Goal: Information Seeking & Learning: Compare options

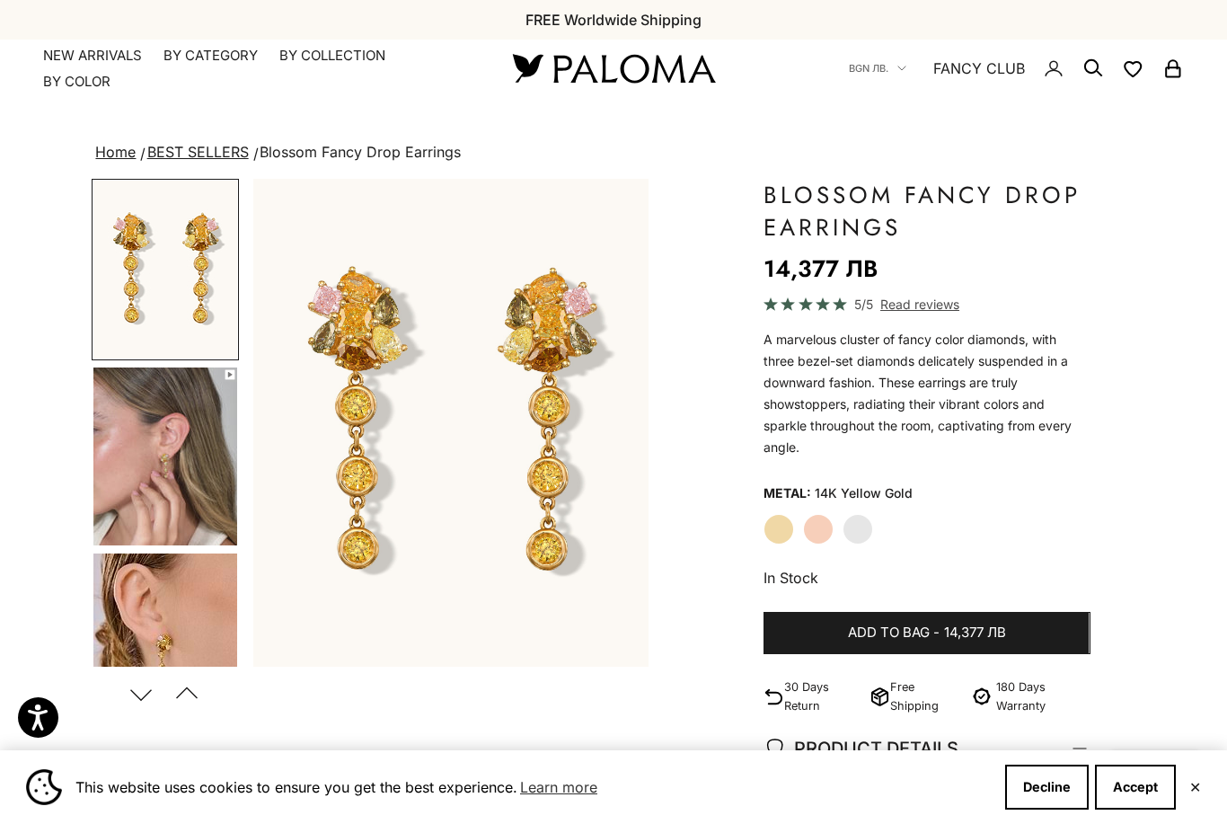
scroll to position [0, 264]
click at [862, 530] on label "White Gold" at bounding box center [858, 529] width 31 height 31
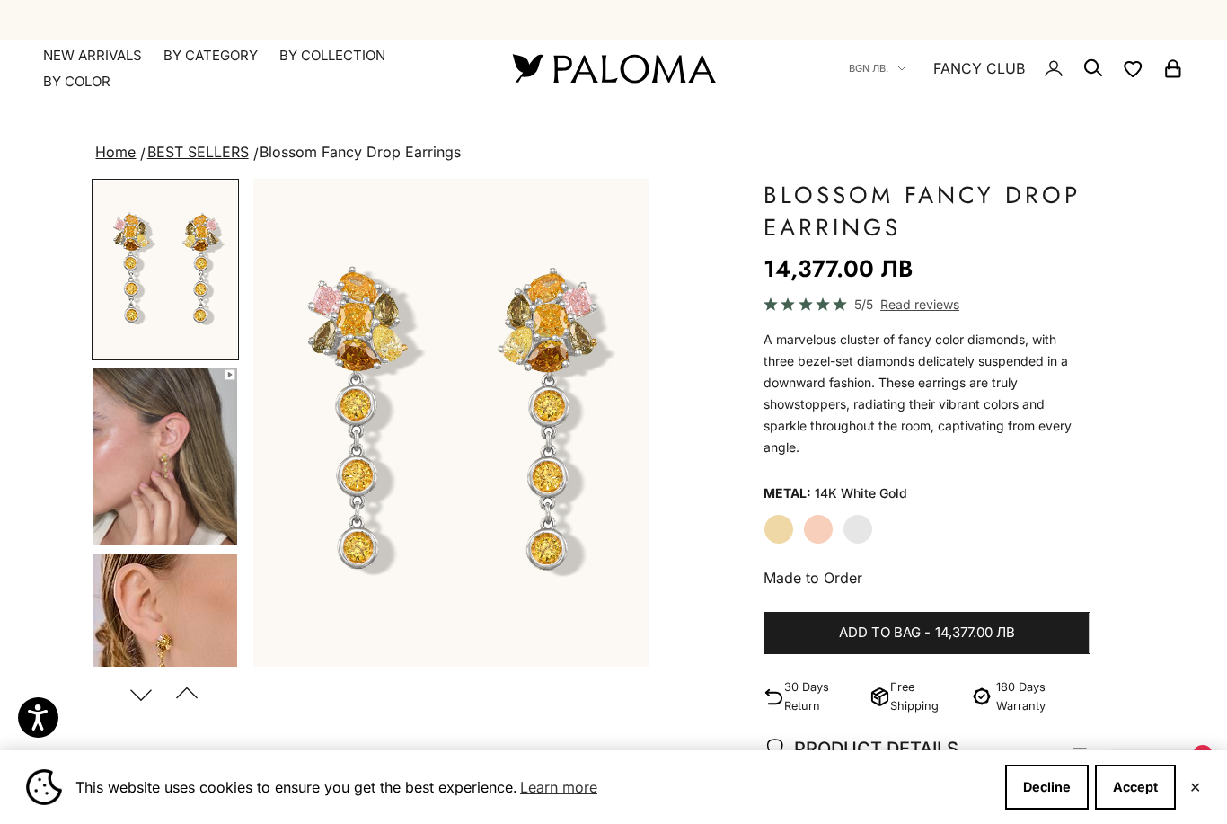
click at [825, 532] on label "Rose Gold" at bounding box center [818, 529] width 31 height 31
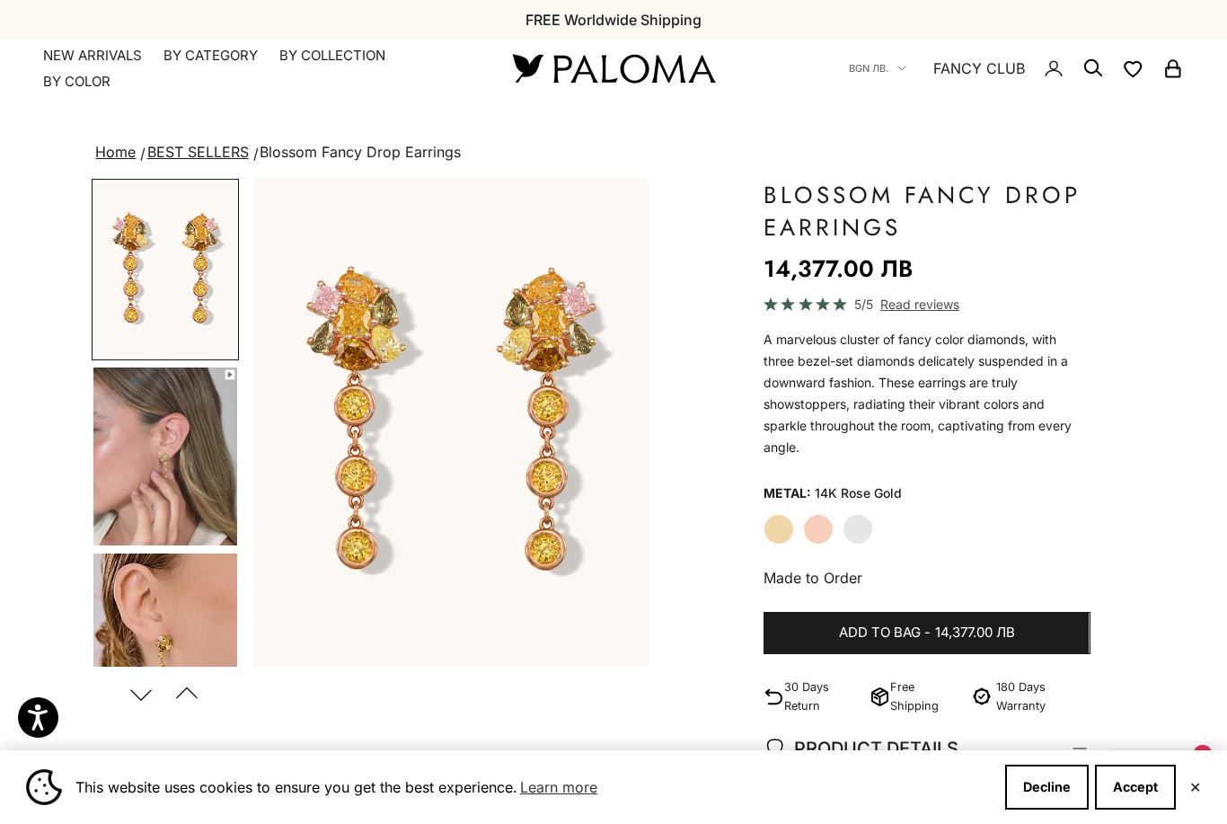
click at [788, 538] on label "Yellow Gold" at bounding box center [779, 529] width 31 height 31
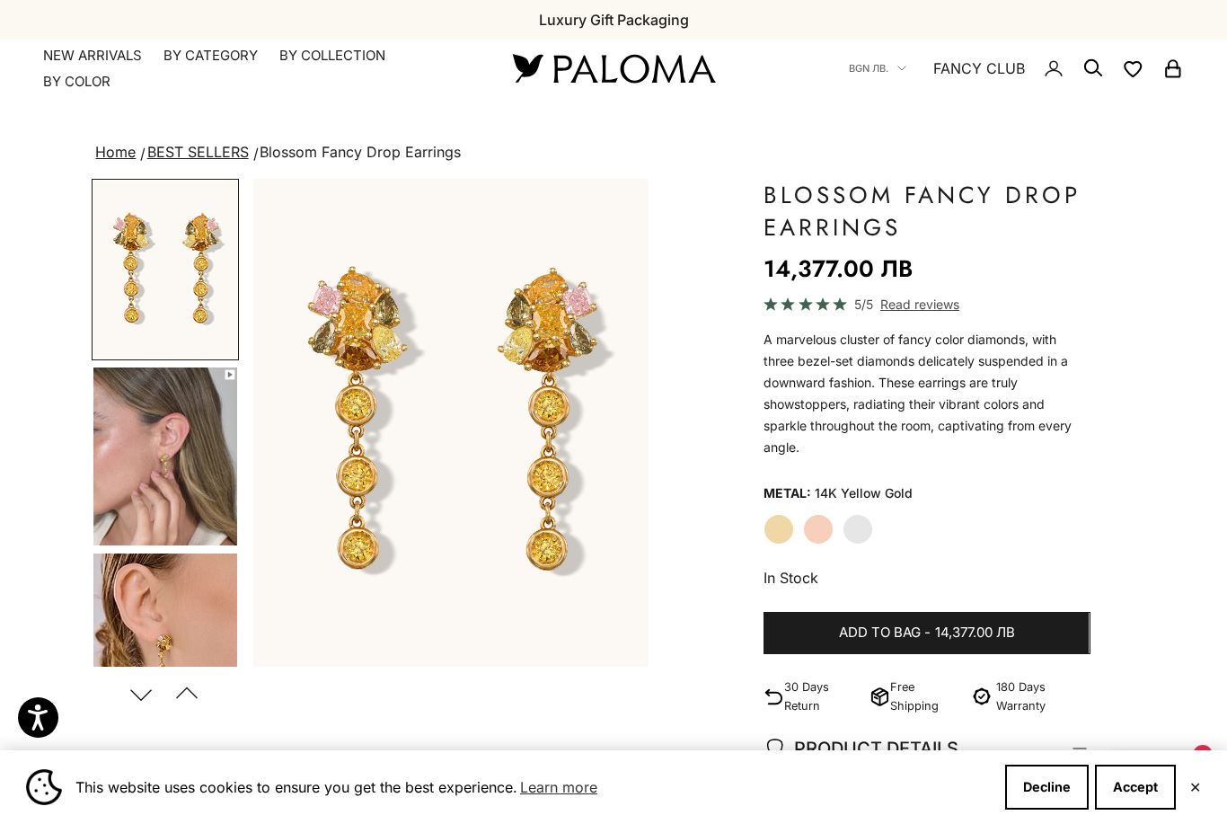
click at [177, 517] on img "Go to item 4" at bounding box center [165, 456] width 144 height 178
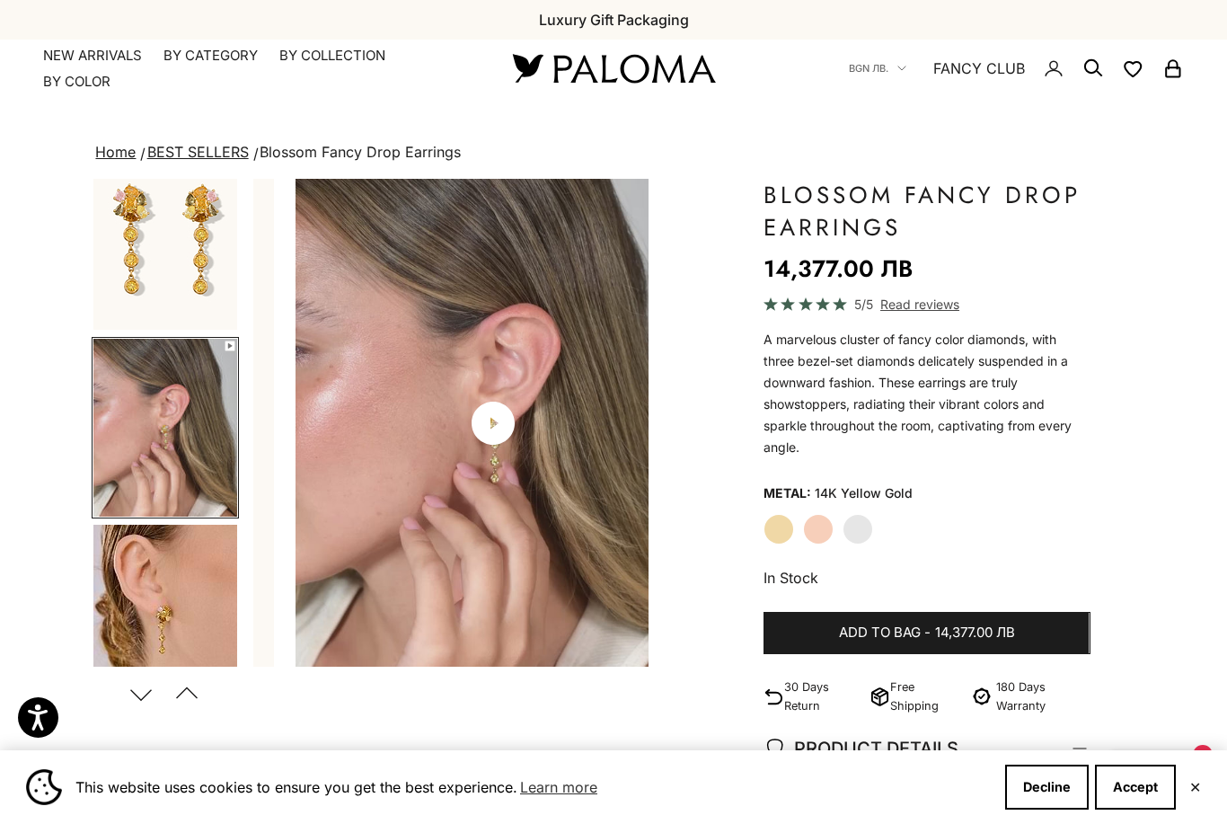
scroll to position [0, 417]
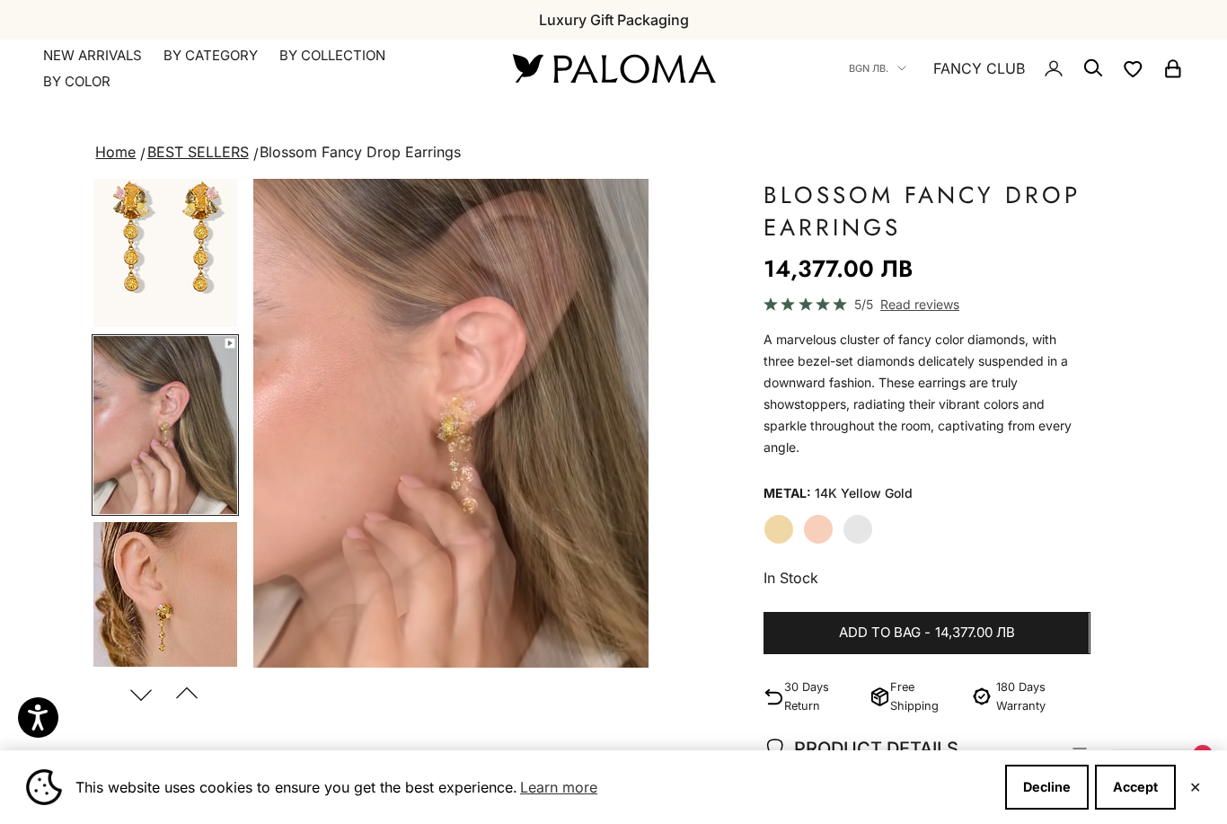
click at [161, 634] on img "Go to item 5" at bounding box center [165, 611] width 144 height 178
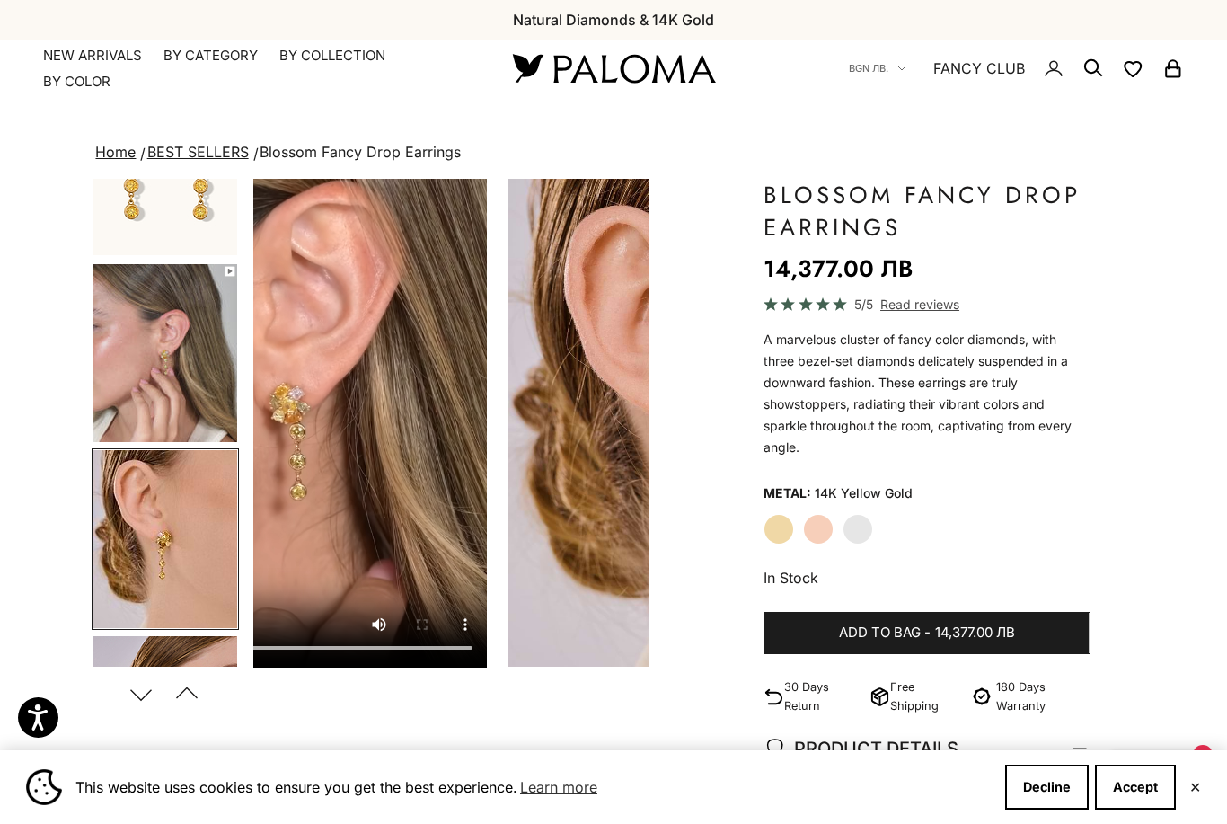
scroll to position [217, 0]
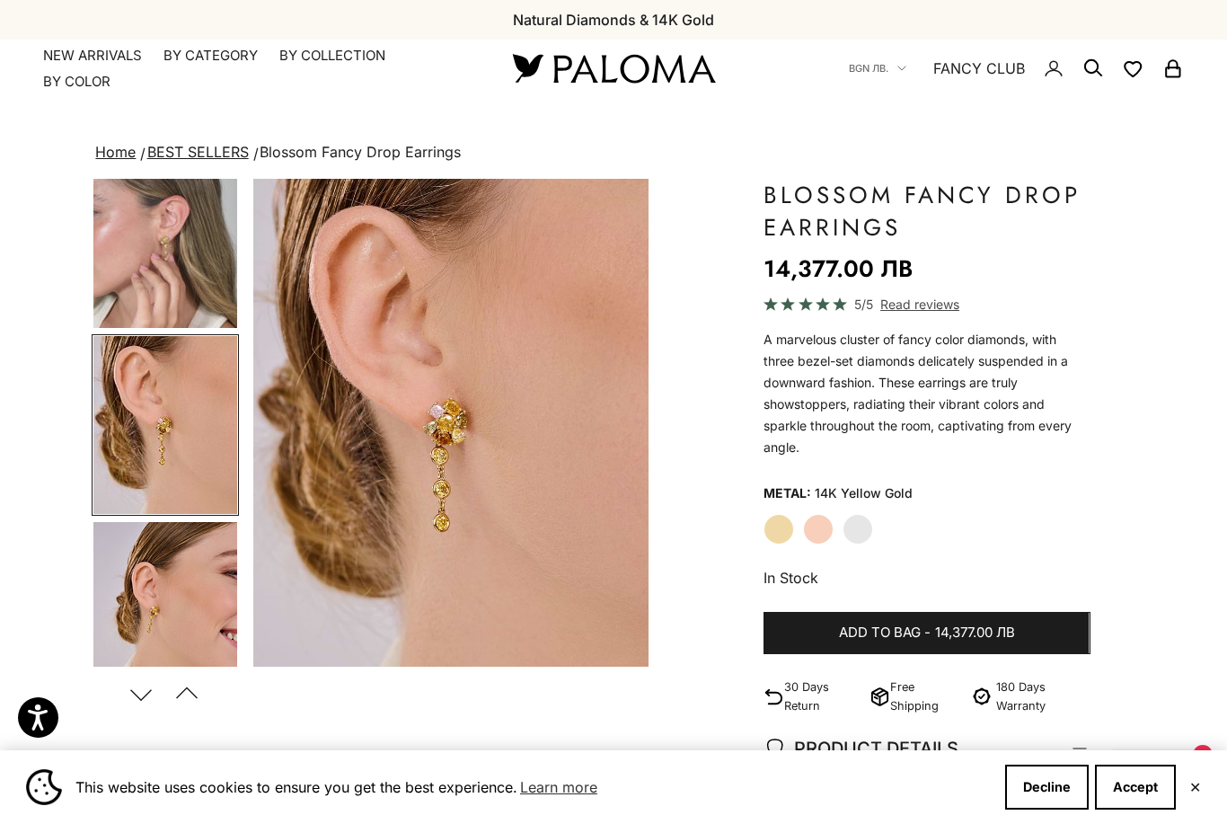
click at [184, 630] on img "Go to item 6" at bounding box center [165, 611] width 144 height 178
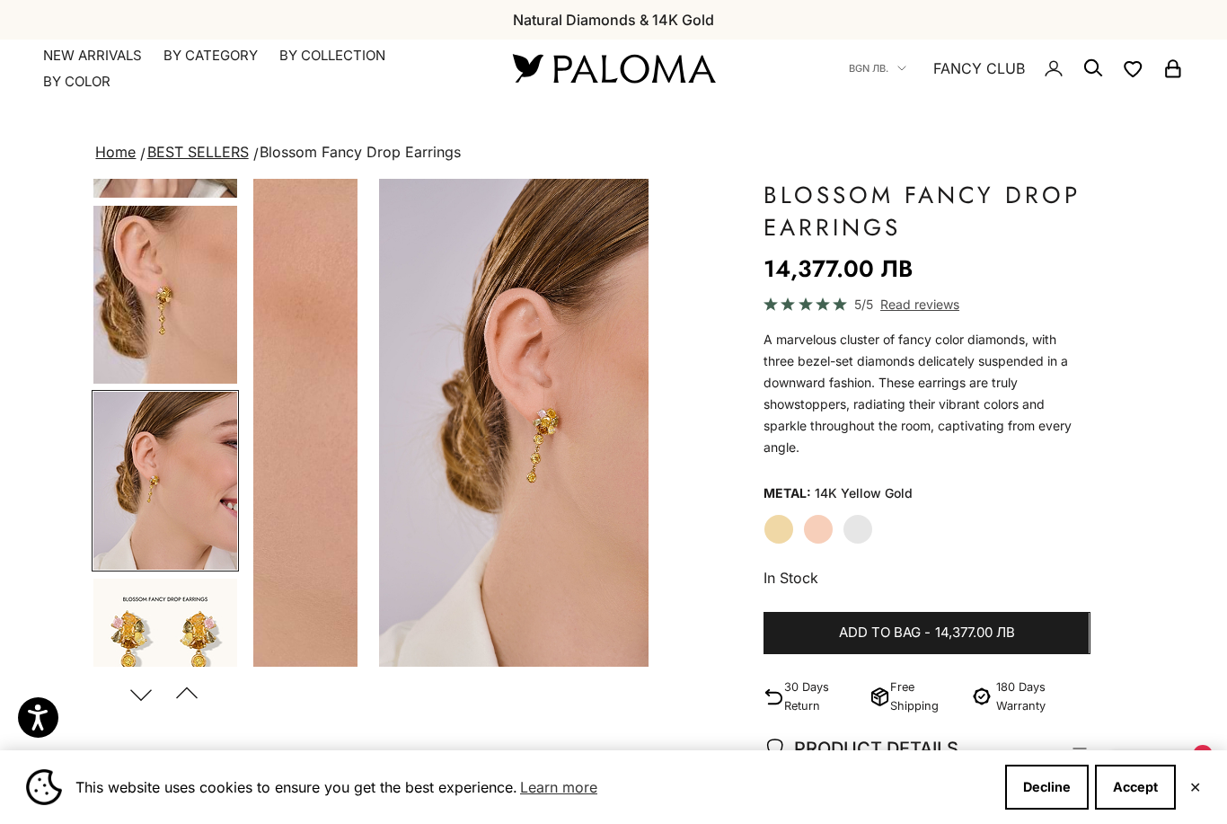
scroll to position [403, 0]
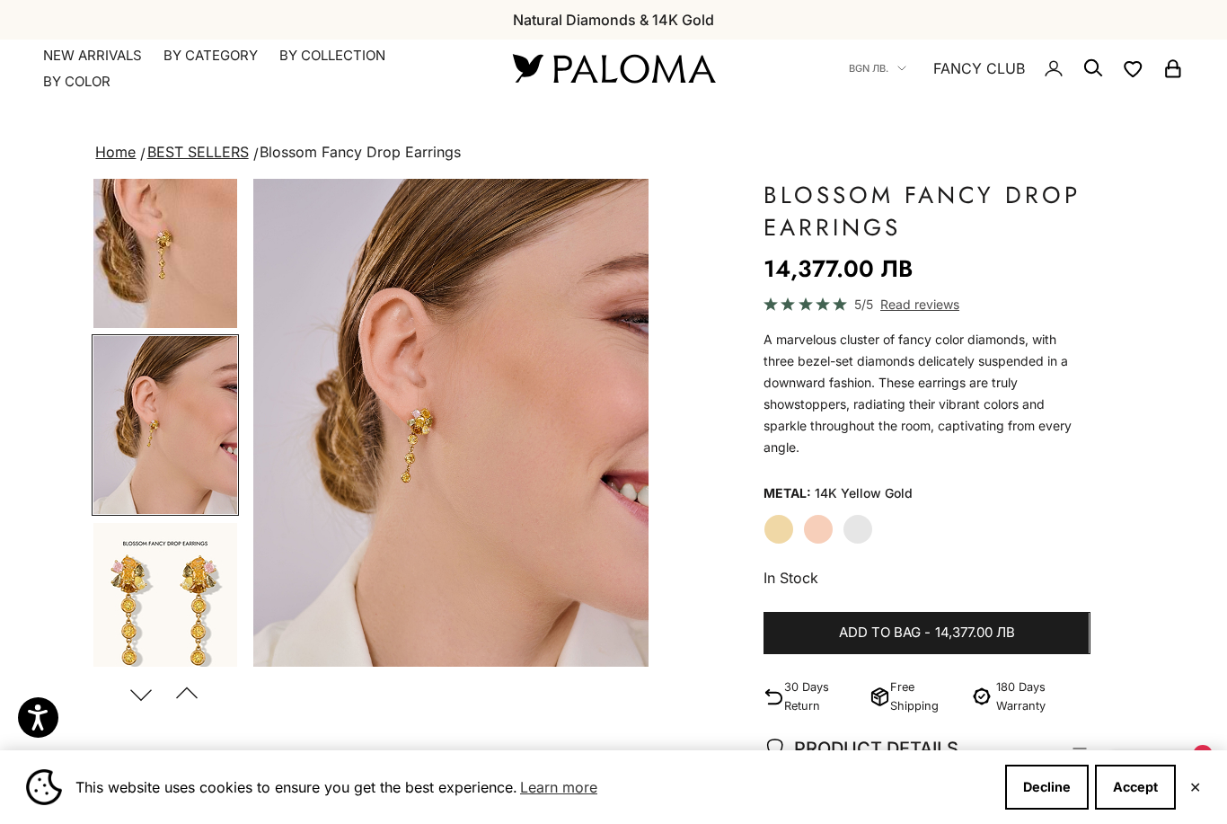
click at [181, 635] on img "Go to item 7" at bounding box center [165, 612] width 144 height 178
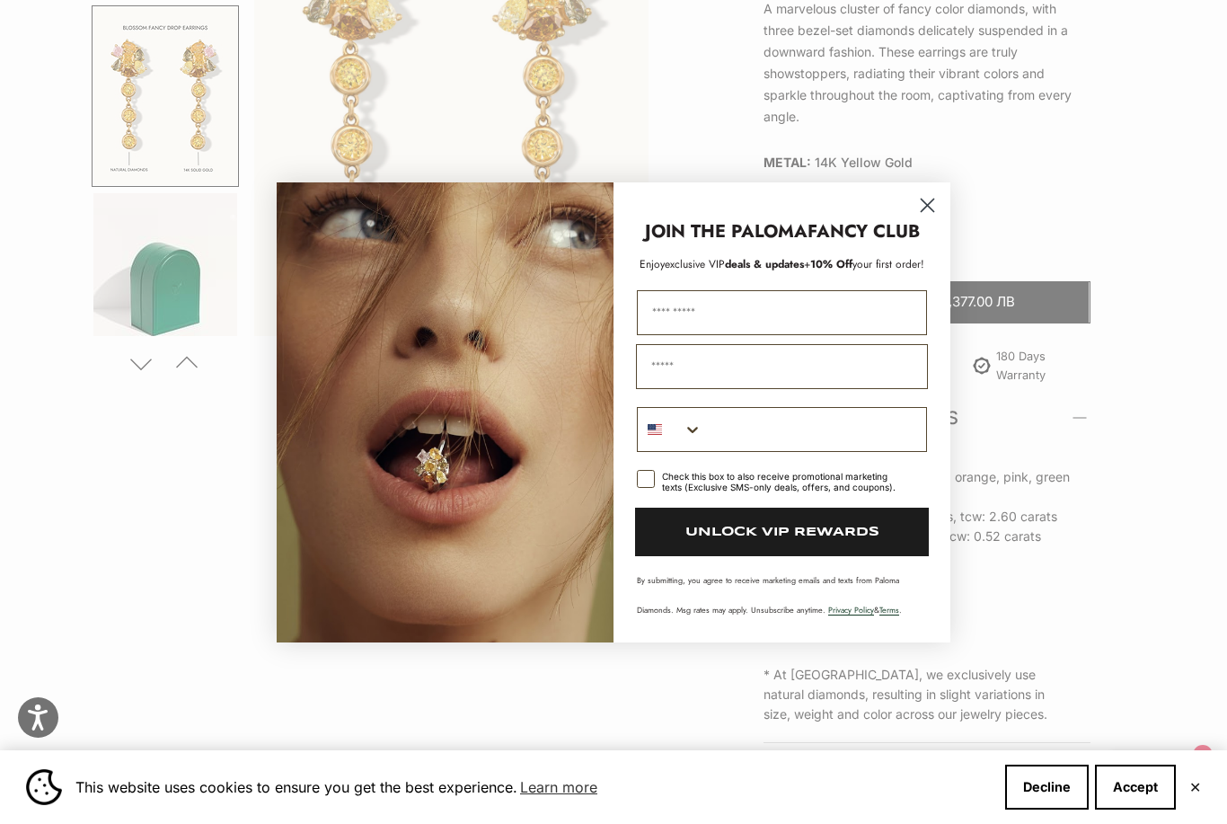
scroll to position [0, 0]
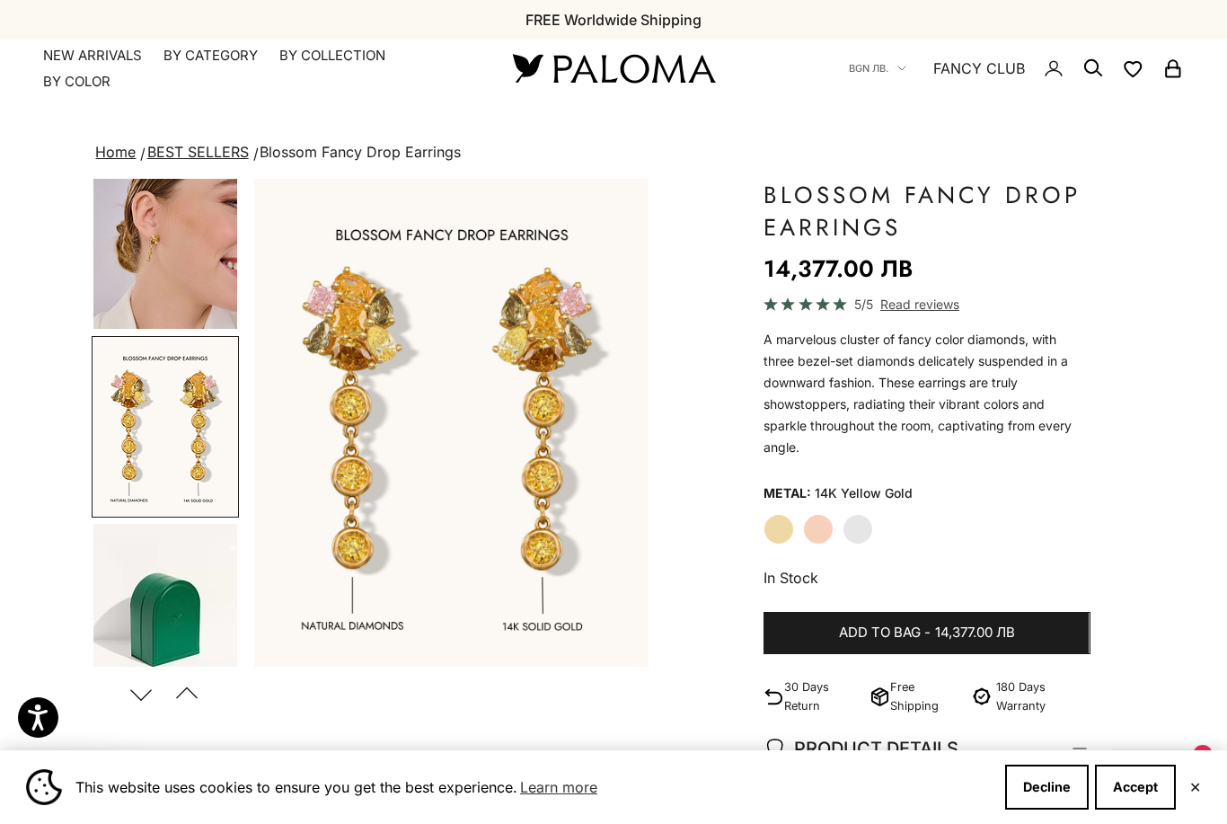
click at [207, 149] on link "BEST SELLERS" at bounding box center [198, 152] width 102 height 18
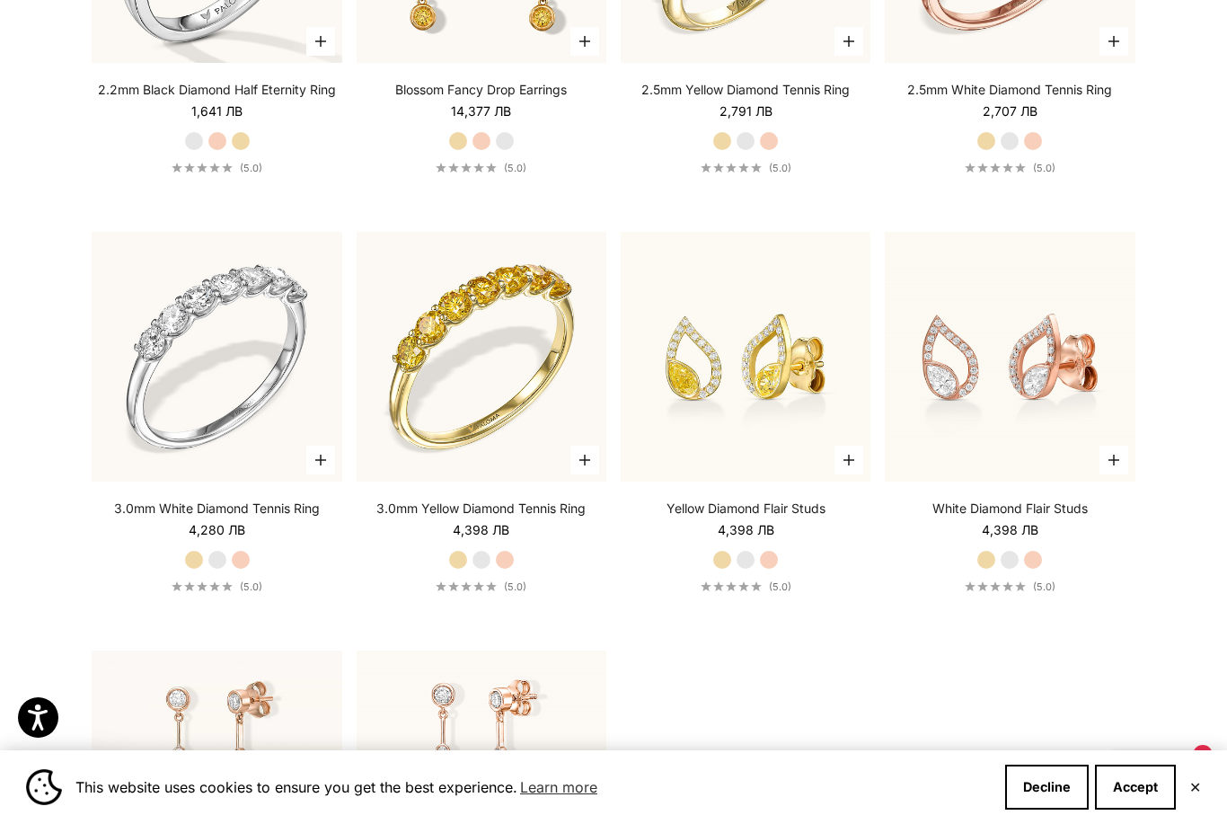
scroll to position [7224, 0]
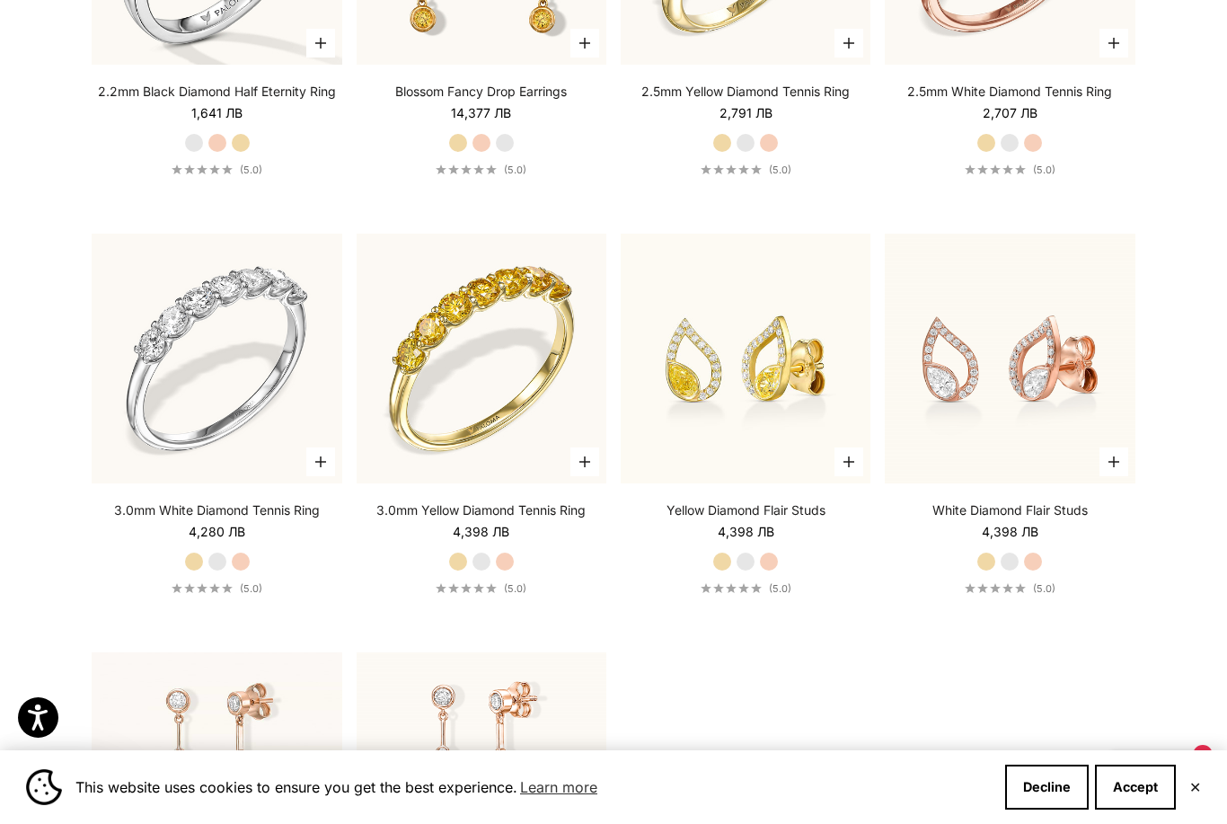
click at [305, 414] on video "#YellowGold\a#WhiteGold\a#RoseGold" at bounding box center [217, 358] width 275 height 275
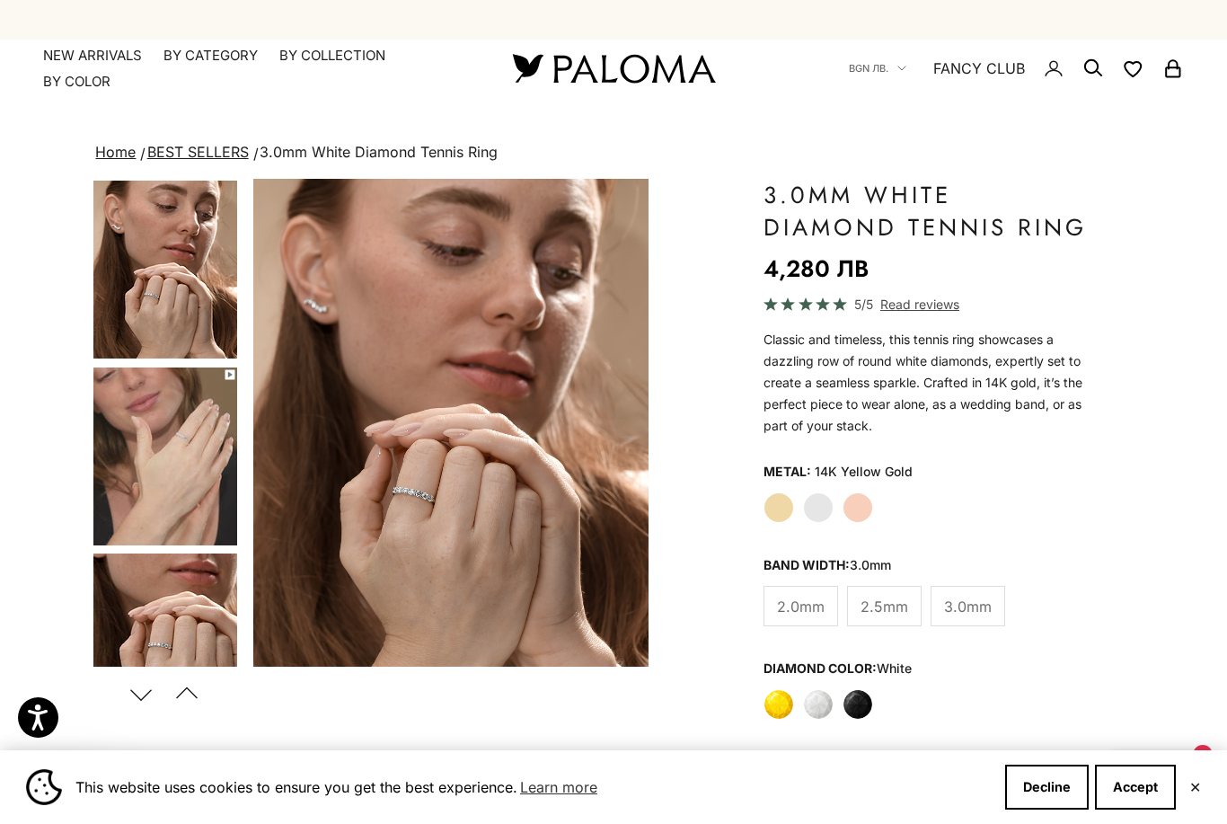
scroll to position [57, 0]
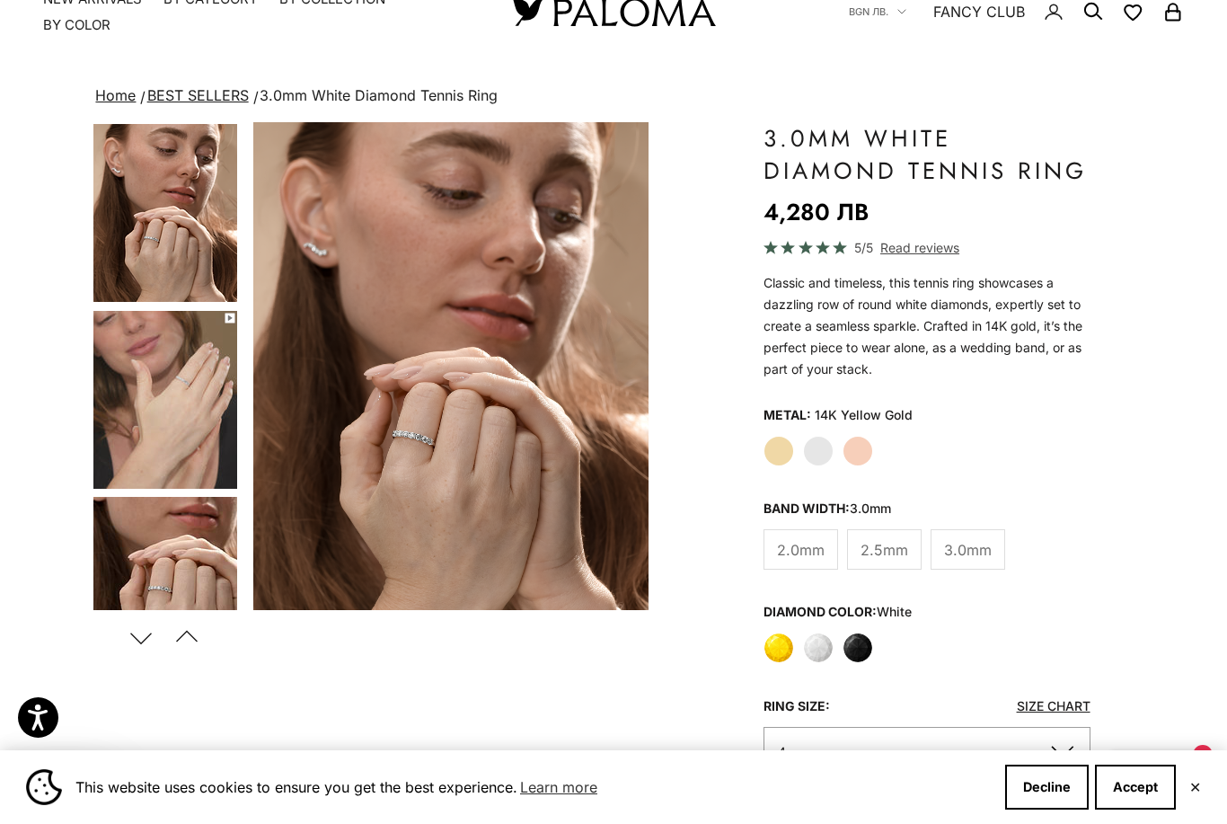
click at [137, 431] on img "Go to item 5" at bounding box center [165, 400] width 144 height 178
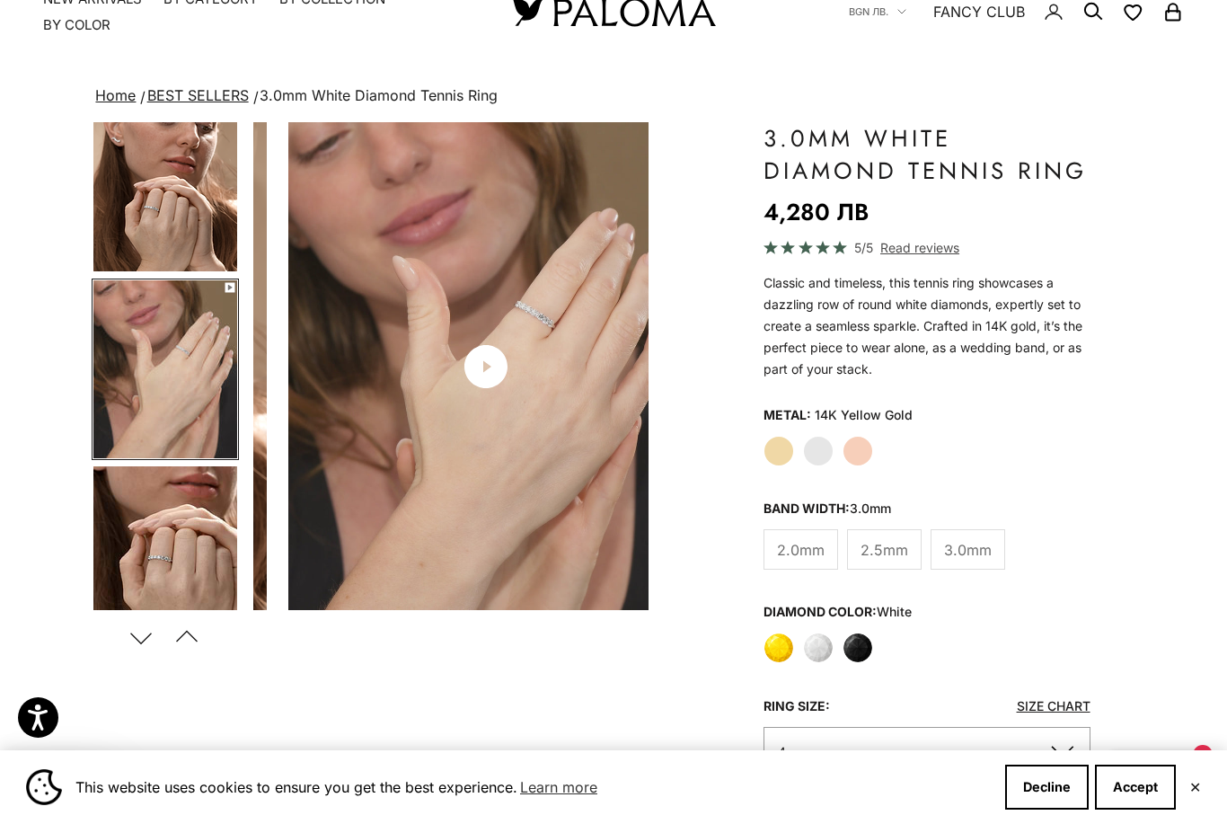
scroll to position [0, 417]
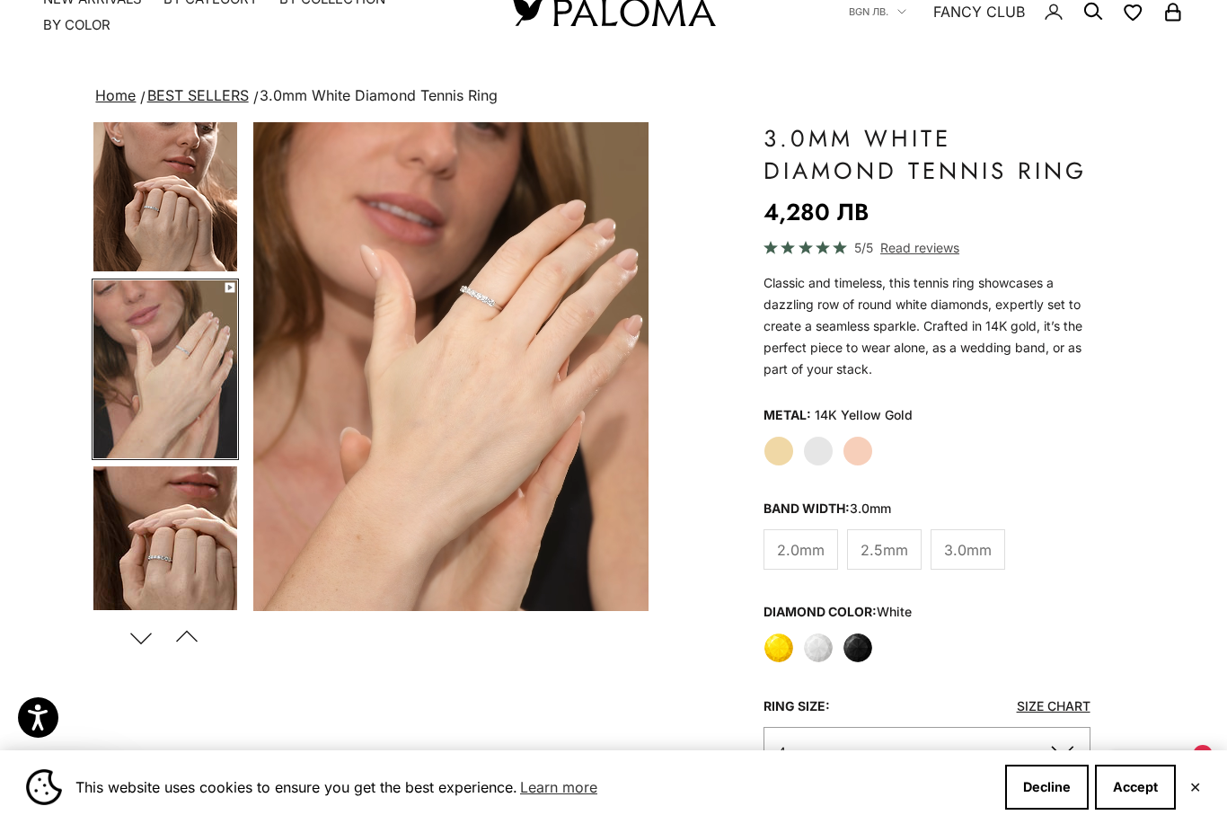
click at [782, 659] on label "Yellow" at bounding box center [779, 647] width 31 height 31
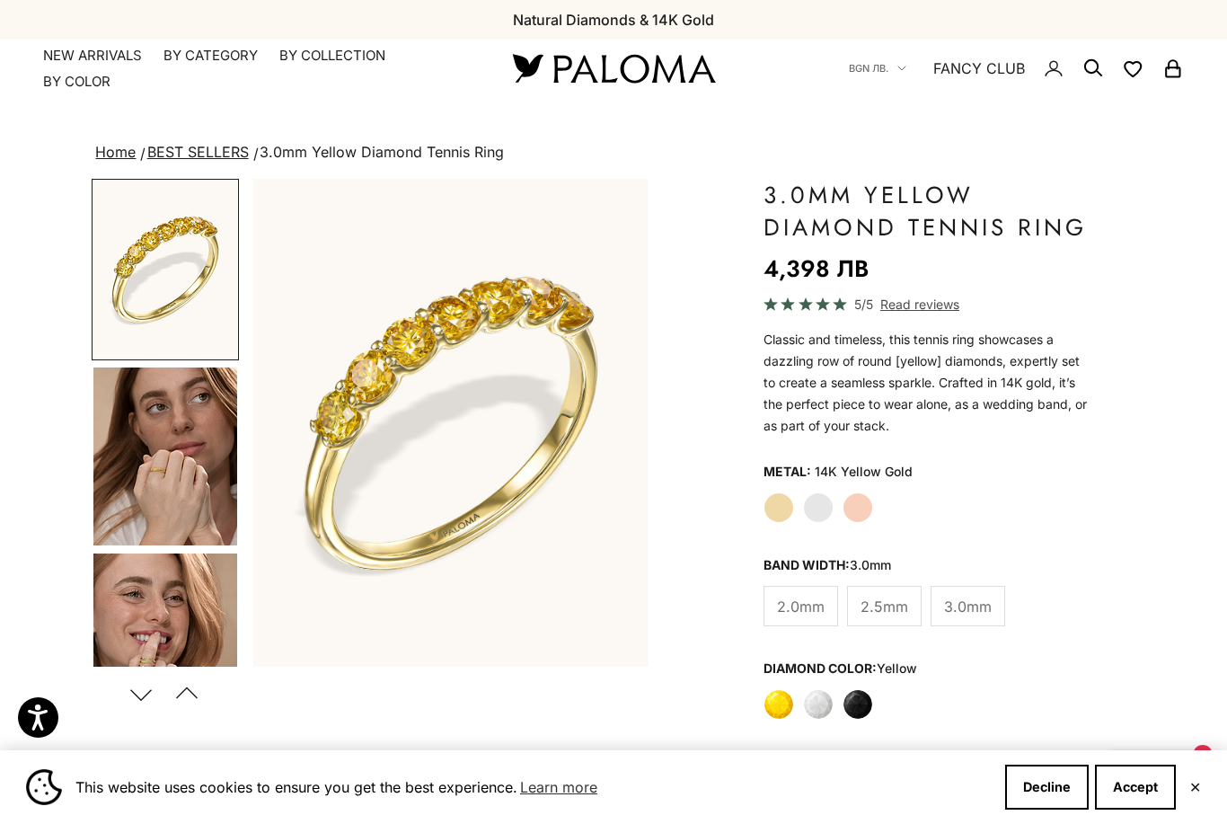
click at [173, 507] on img "Go to item 4" at bounding box center [165, 456] width 144 height 178
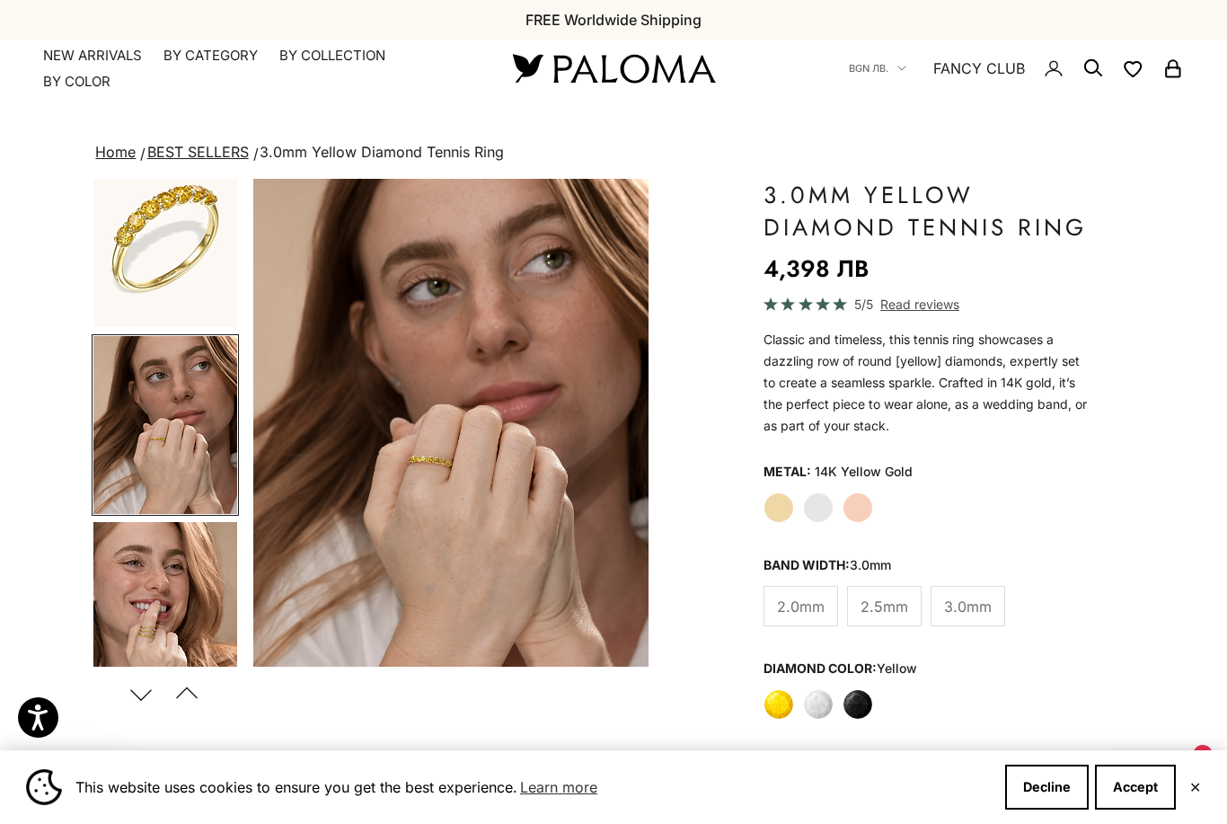
click at [824, 506] on label "White Gold" at bounding box center [818, 507] width 31 height 31
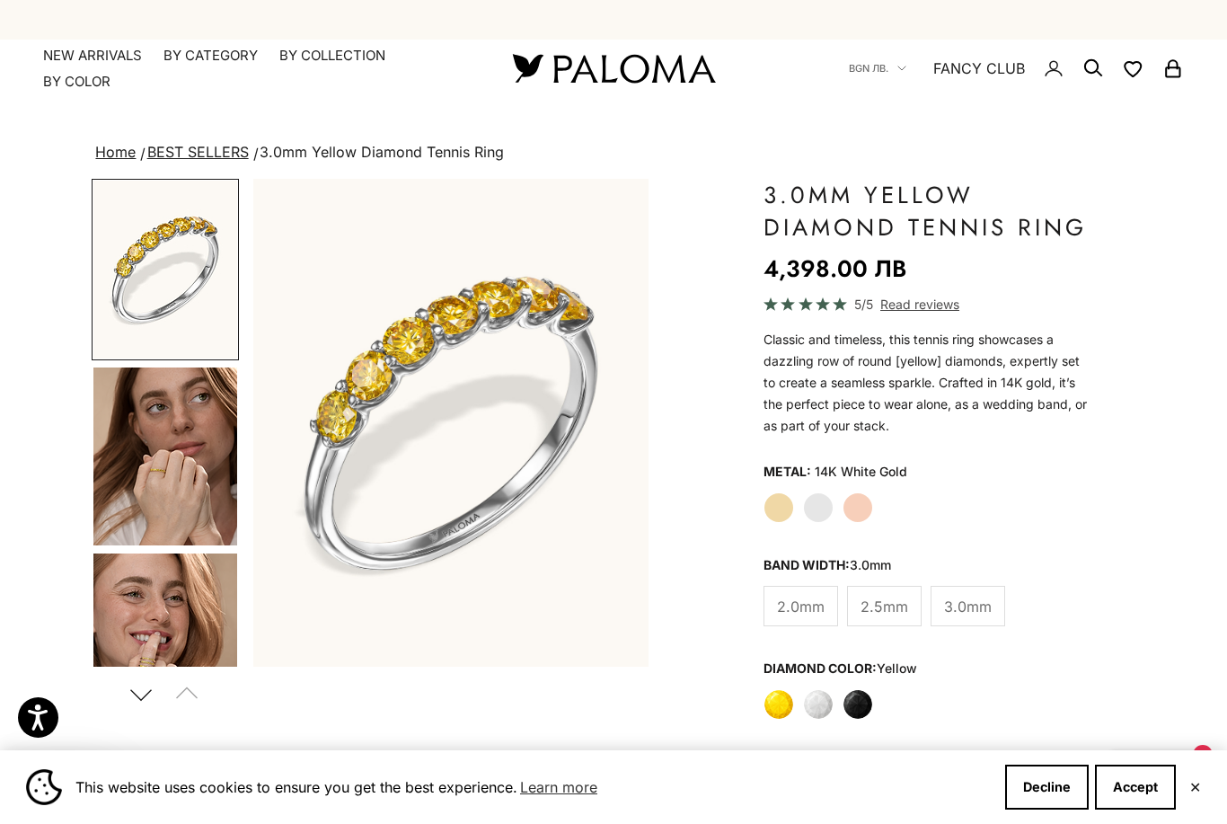
click at [197, 498] on img "Go to item 4" at bounding box center [165, 456] width 144 height 178
